Goal: Find specific page/section: Find specific page/section

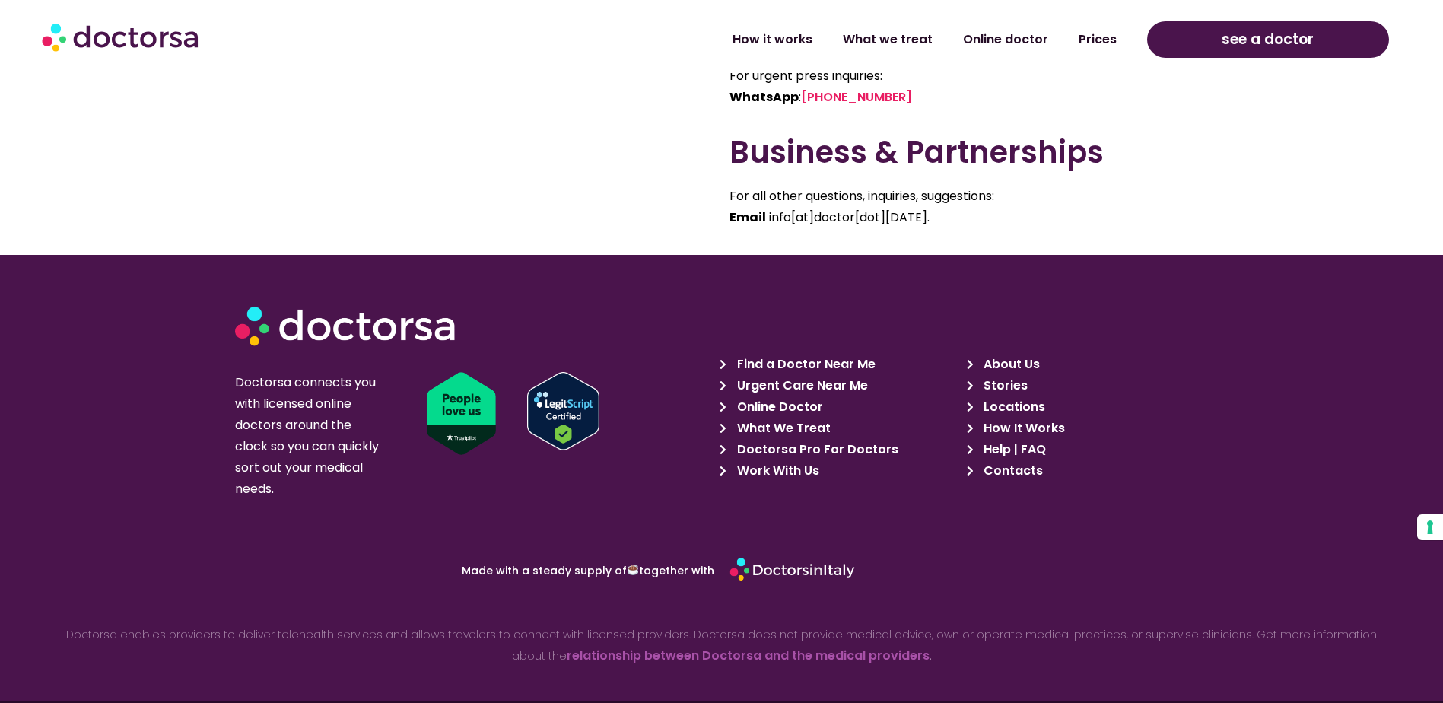
scroll to position [1217, 0]
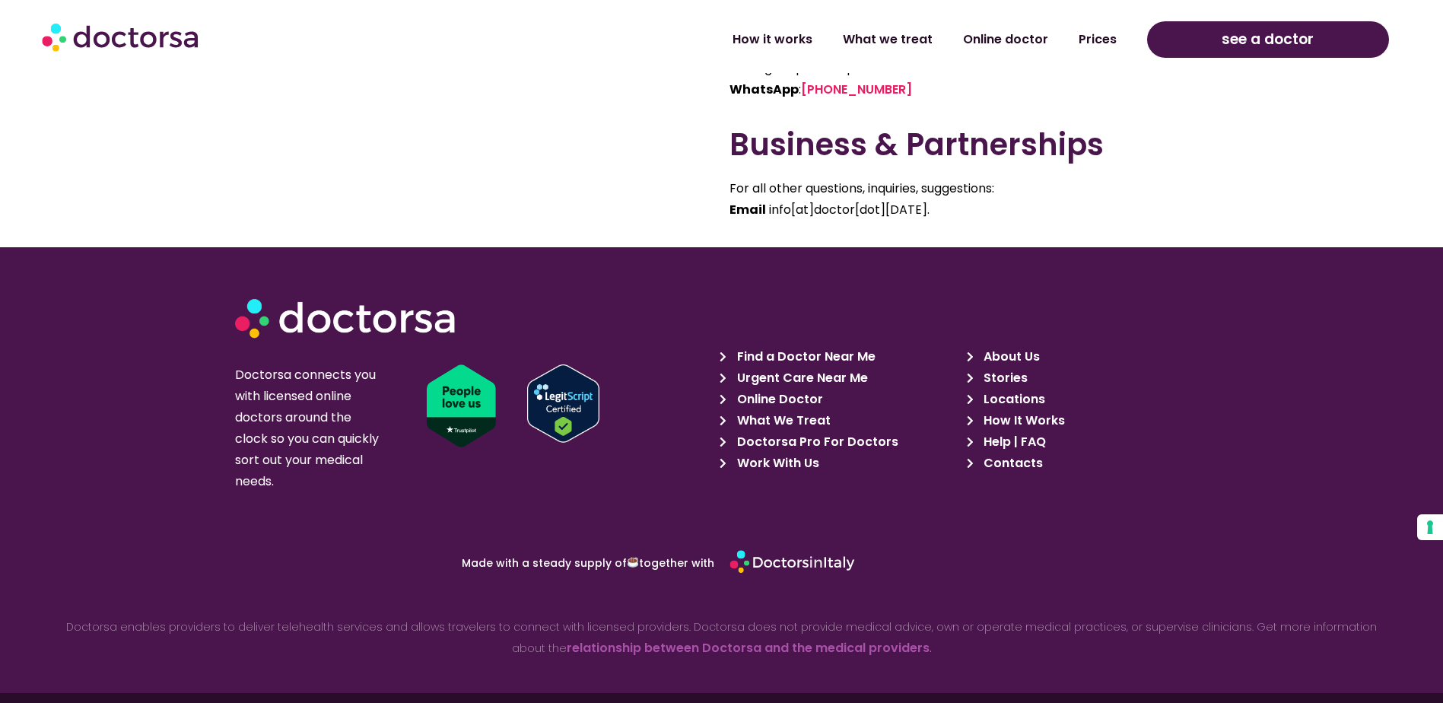
click at [1000, 402] on span "Locations" at bounding box center [1012, 399] width 65 height 21
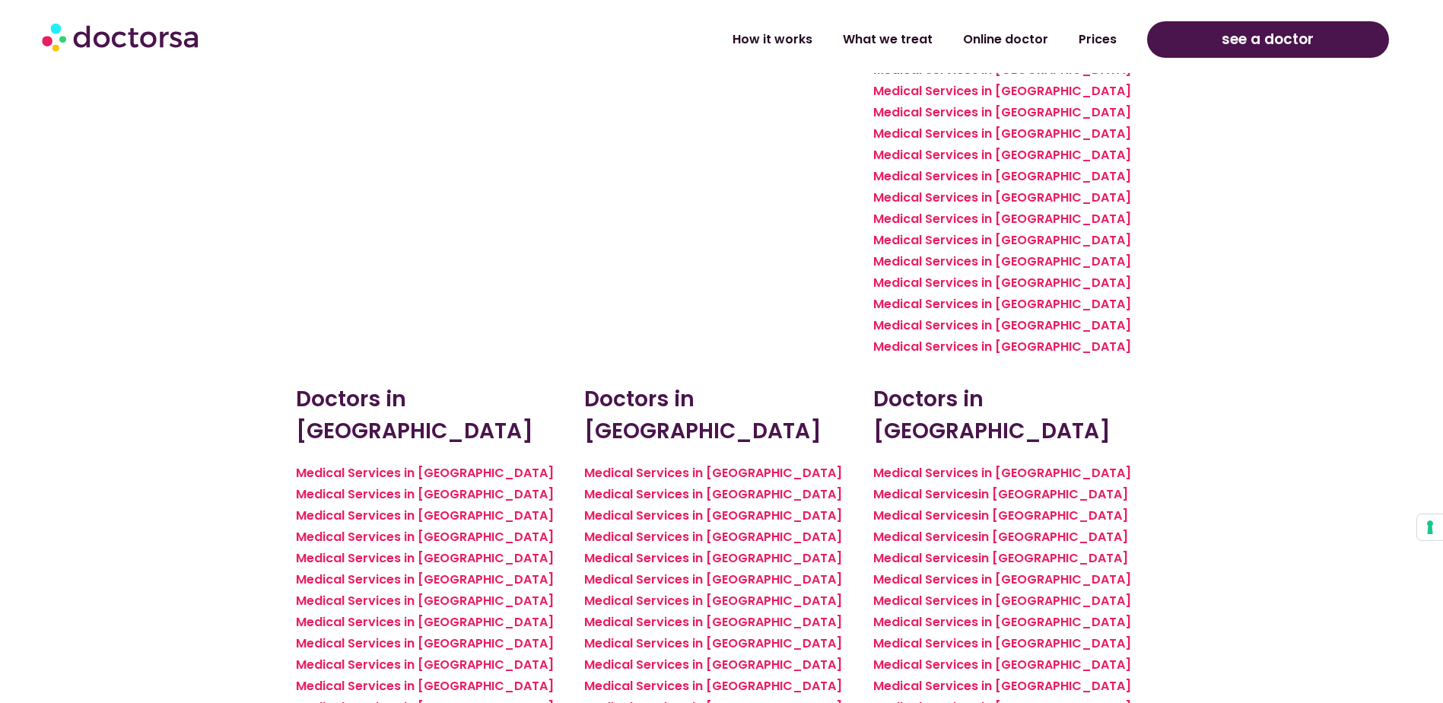
scroll to position [2358, 0]
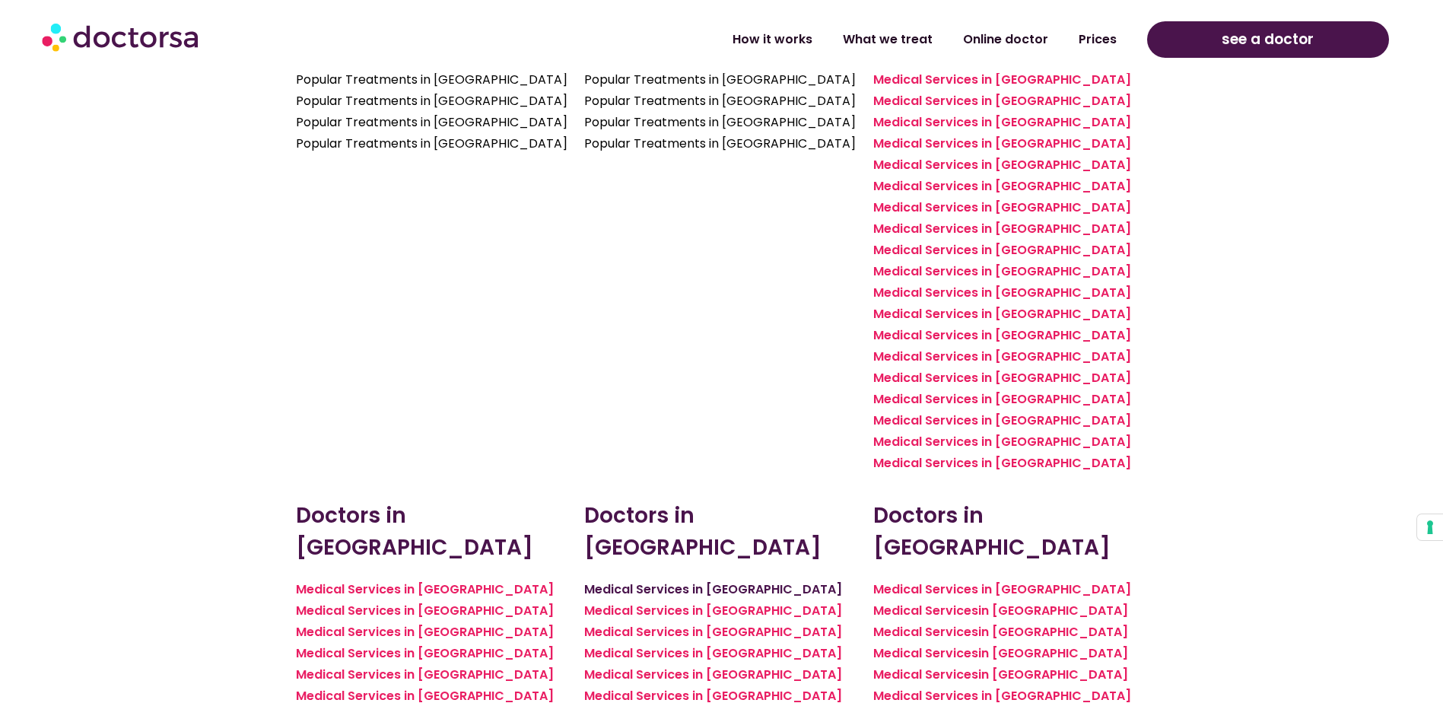
click at [691, 580] on link "Medical Services in [GEOGRAPHIC_DATA]" at bounding box center [713, 588] width 258 height 17
